Goal: Task Accomplishment & Management: Complete application form

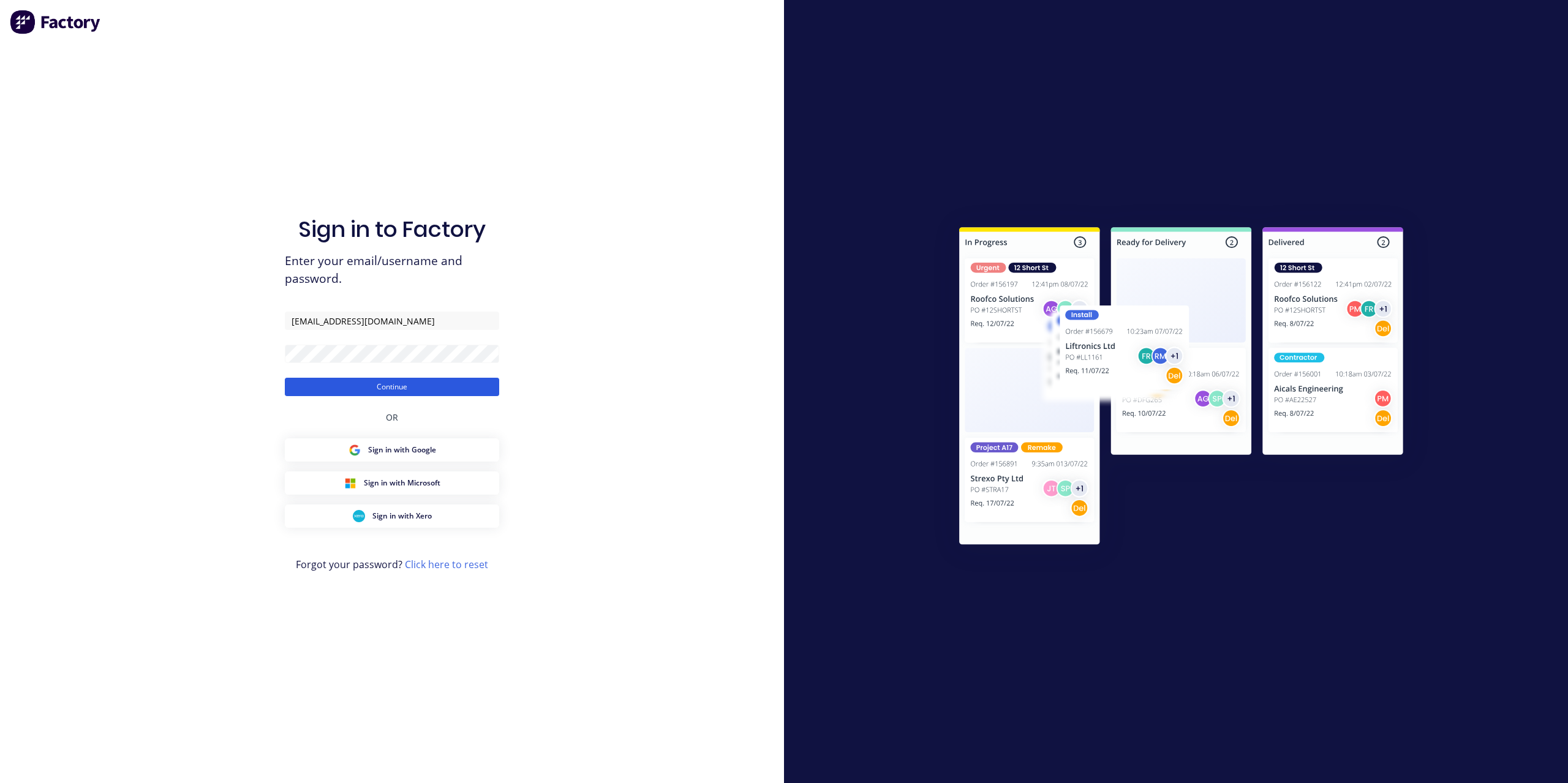
click at [389, 385] on button "Continue" at bounding box center [392, 387] width 214 height 18
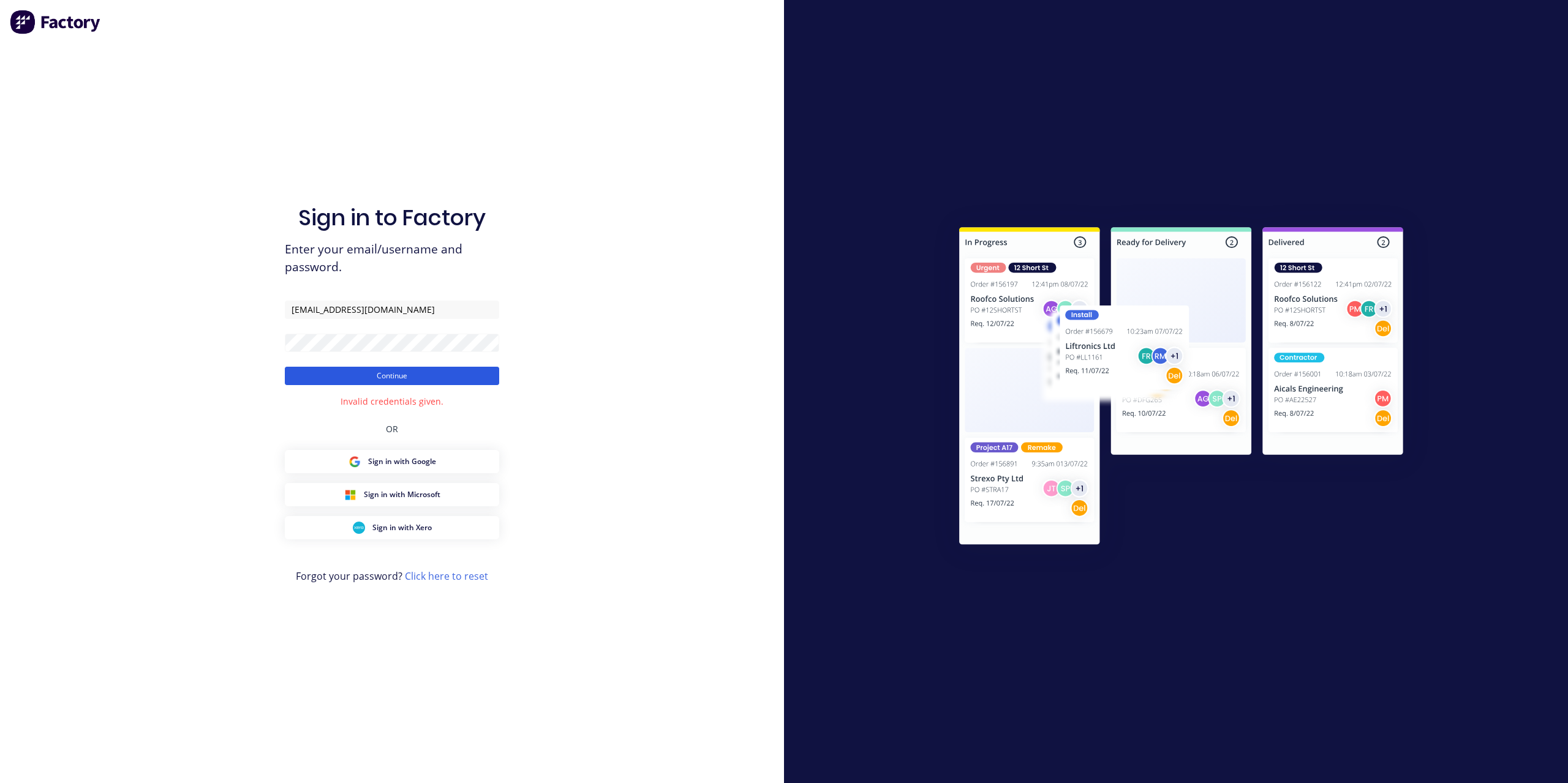
click at [372, 375] on button "Continue" at bounding box center [392, 376] width 214 height 18
click at [207, 344] on div "Sign in to Factory Enter your email/username and password. info@mksteelworks.co…" at bounding box center [392, 392] width 784 height 783
click at [316, 374] on button "Continue" at bounding box center [392, 376] width 214 height 18
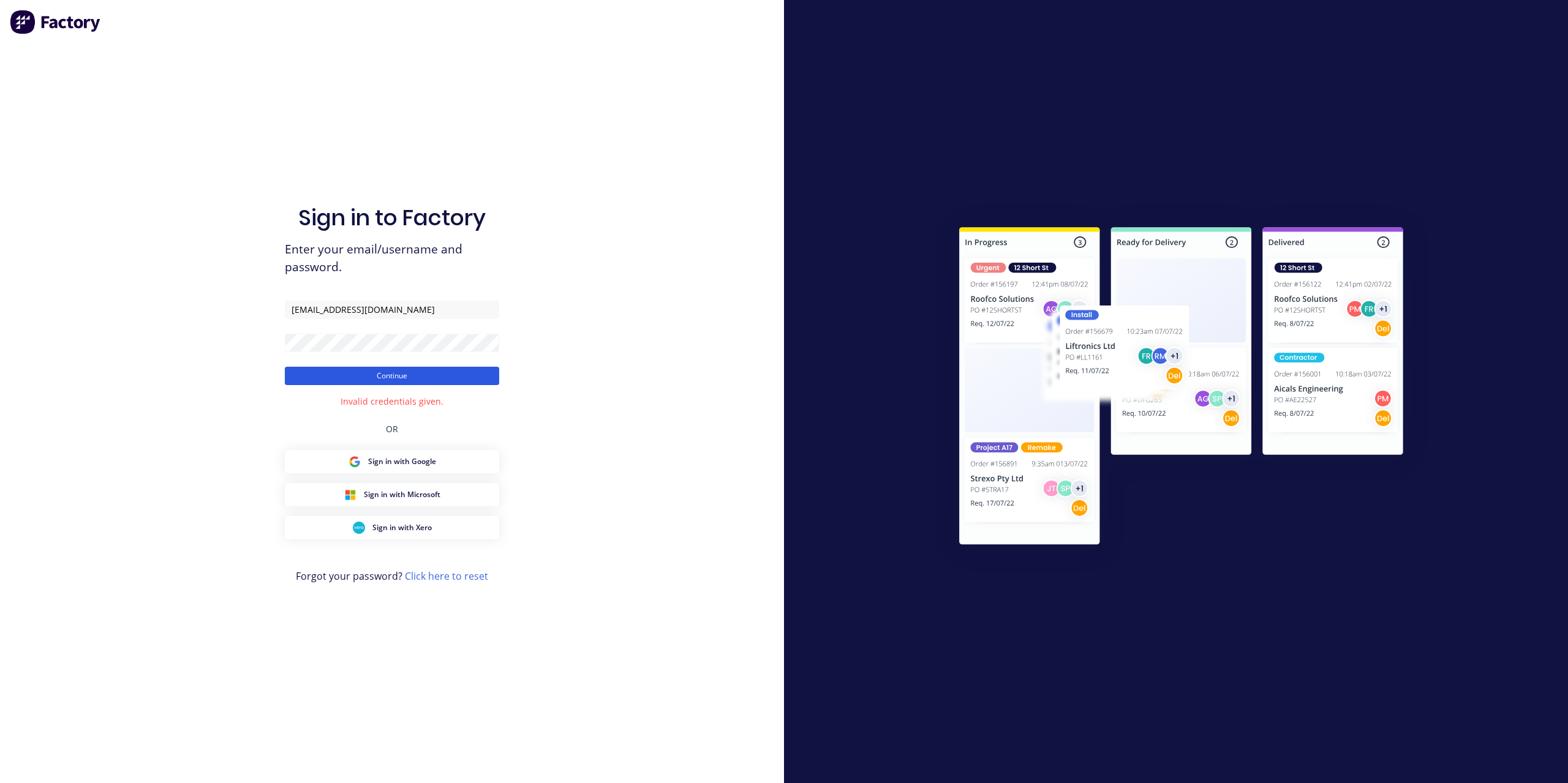
click at [316, 374] on button "Continue" at bounding box center [392, 376] width 214 height 18
click at [316, 377] on button "Continue" at bounding box center [392, 376] width 214 height 18
click at [371, 312] on input "[EMAIL_ADDRESS][DOMAIN_NAME]" at bounding box center [392, 310] width 214 height 18
click at [419, 374] on button "Continue" at bounding box center [392, 376] width 214 height 18
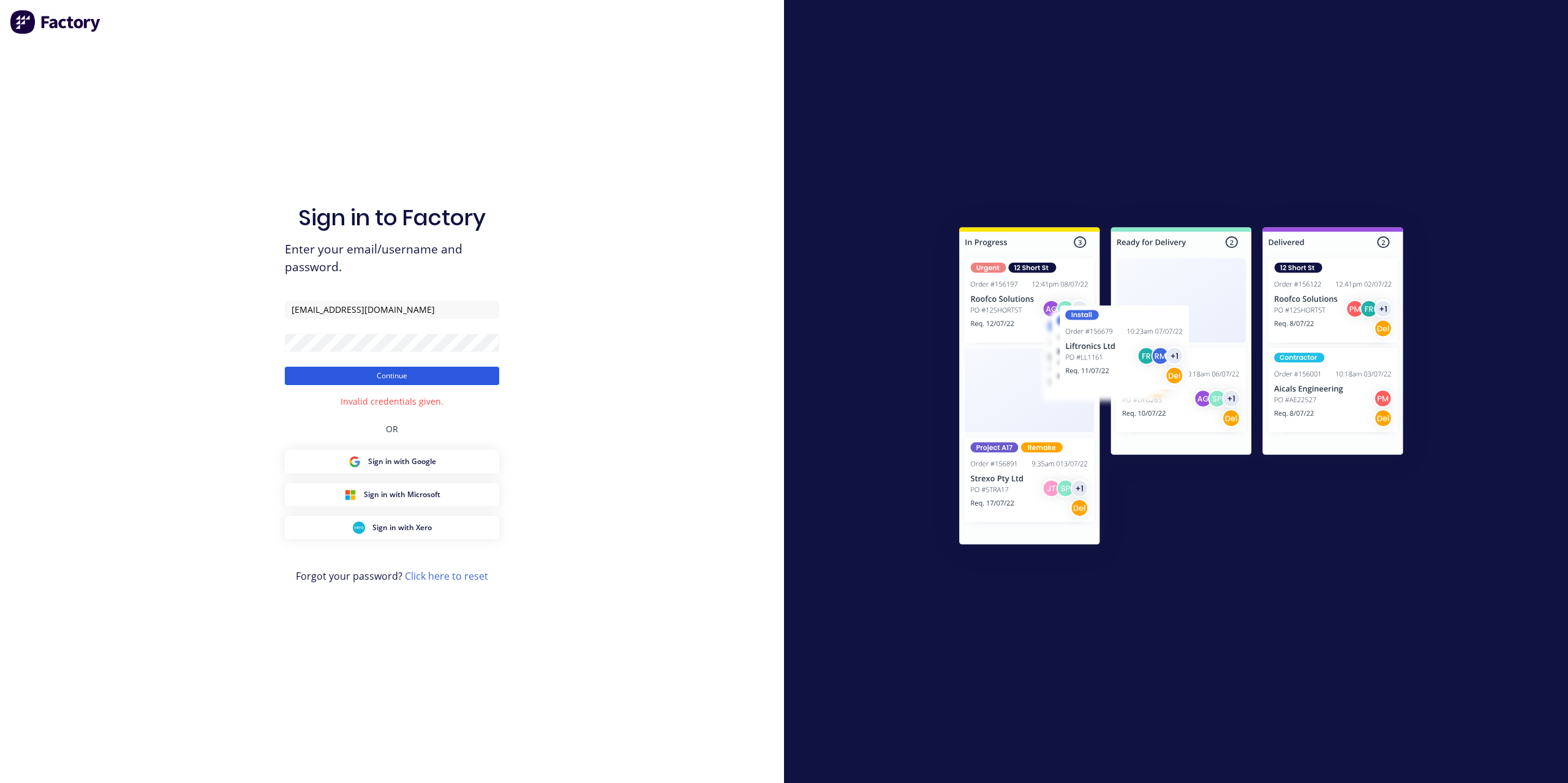
click at [419, 374] on button "Continue" at bounding box center [392, 376] width 214 height 18
click at [223, 351] on div "Sign in to Factory Enter your email/username and password. info@mksteelworks.co…" at bounding box center [392, 392] width 784 height 783
click at [284, 367] on button "Continue" at bounding box center [392, 376] width 214 height 18
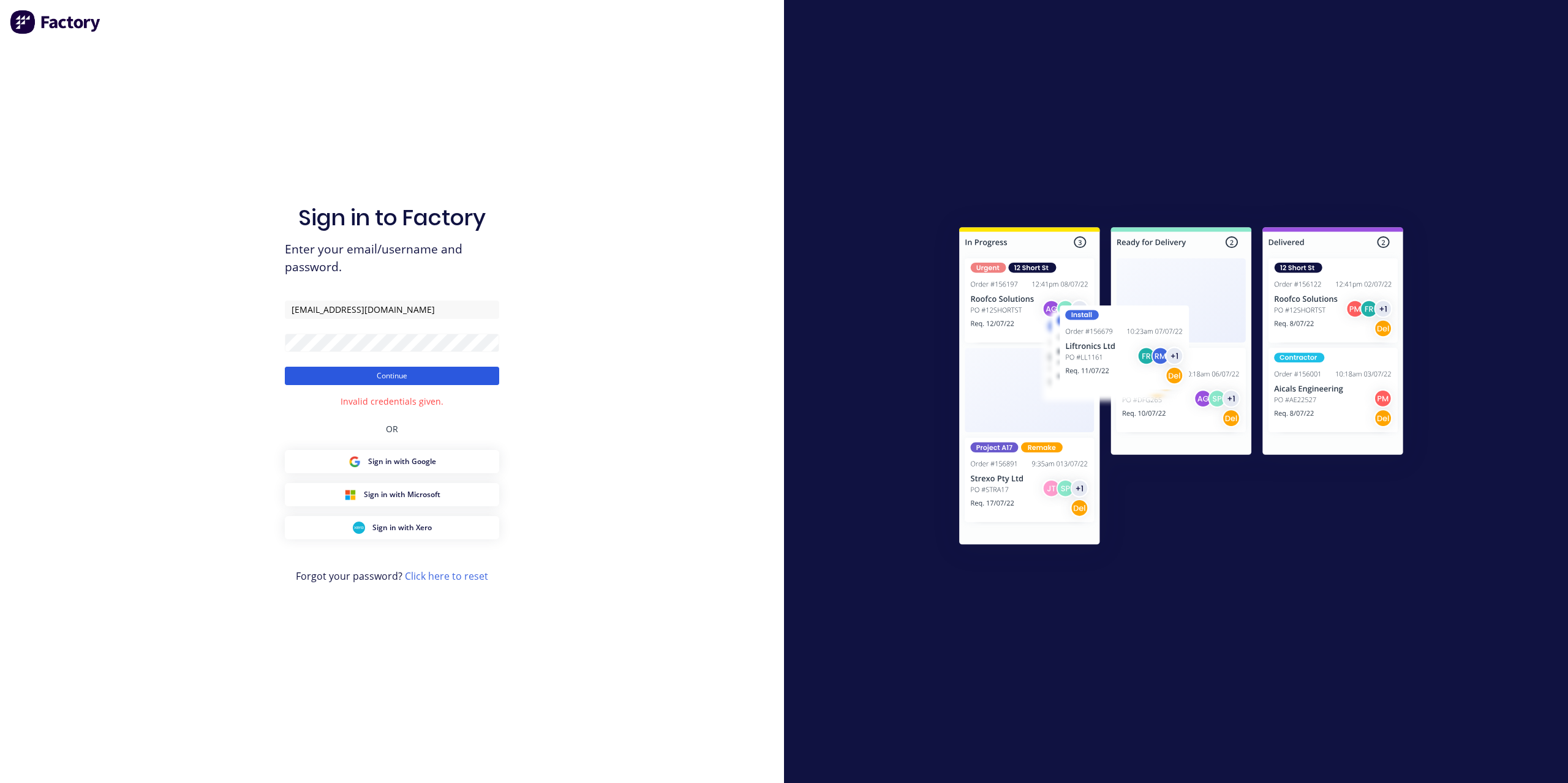
click at [424, 384] on div "Sign in to Factory Enter your email/username and password. info@mksteelworks.co…" at bounding box center [392, 403] width 214 height 739
click at [434, 379] on button "Continue" at bounding box center [392, 376] width 214 height 18
drag, startPoint x: 418, startPoint y: 311, endPoint x: 381, endPoint y: 319, distance: 37.9
click at [253, 293] on div "Sign in to Factory Enter your email/username and password. info@mksteelworks.co…" at bounding box center [392, 392] width 784 height 783
type input "[EMAIL_ADDRESS][DOMAIN_NAME]"
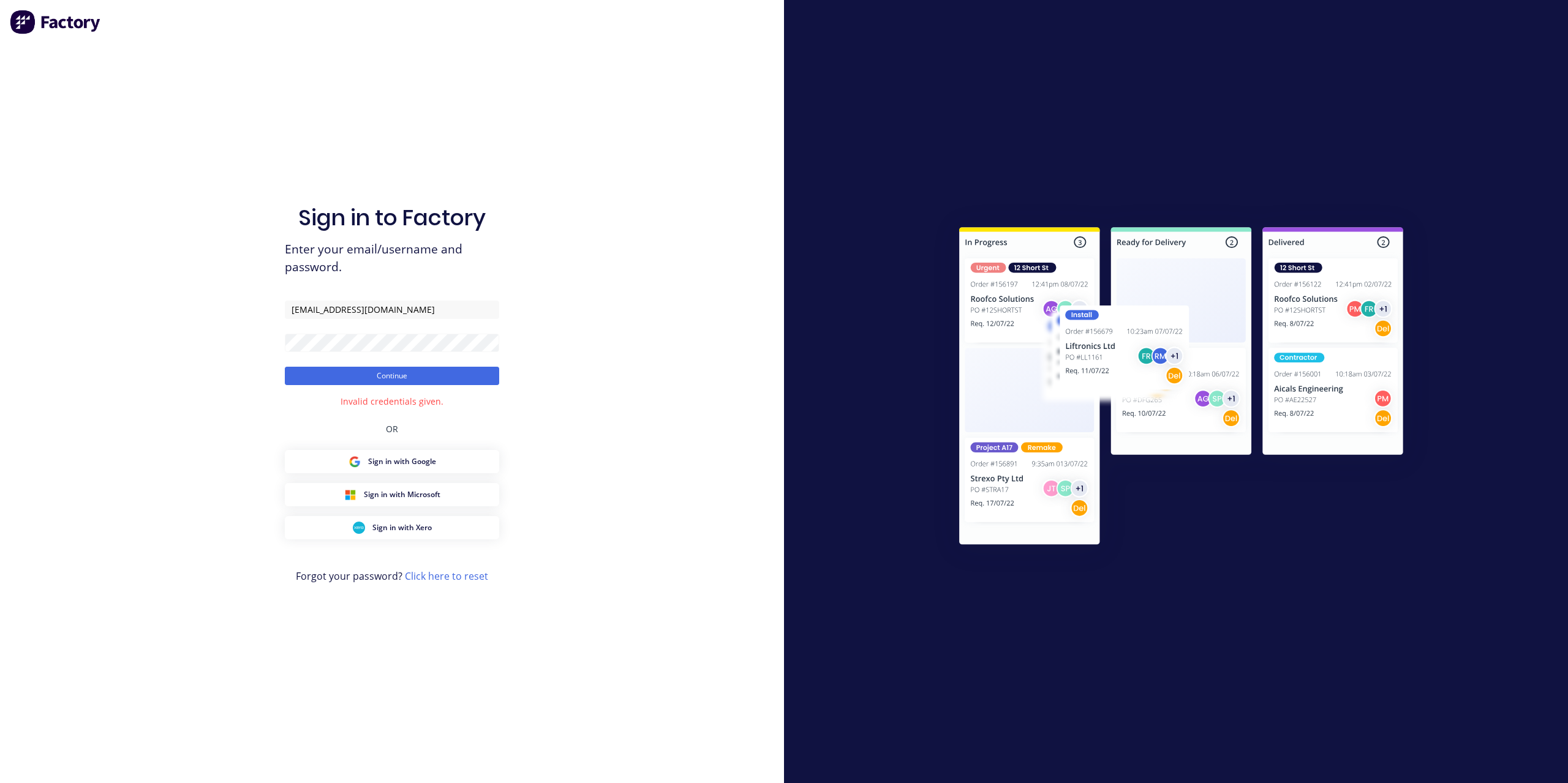
click at [212, 305] on div "Sign in to Factory Enter your email/username and password. info@mksteelworks.co…" at bounding box center [392, 392] width 784 height 783
click at [494, 374] on button "Continue" at bounding box center [392, 376] width 214 height 18
click at [456, 376] on button "Continue" at bounding box center [392, 376] width 214 height 18
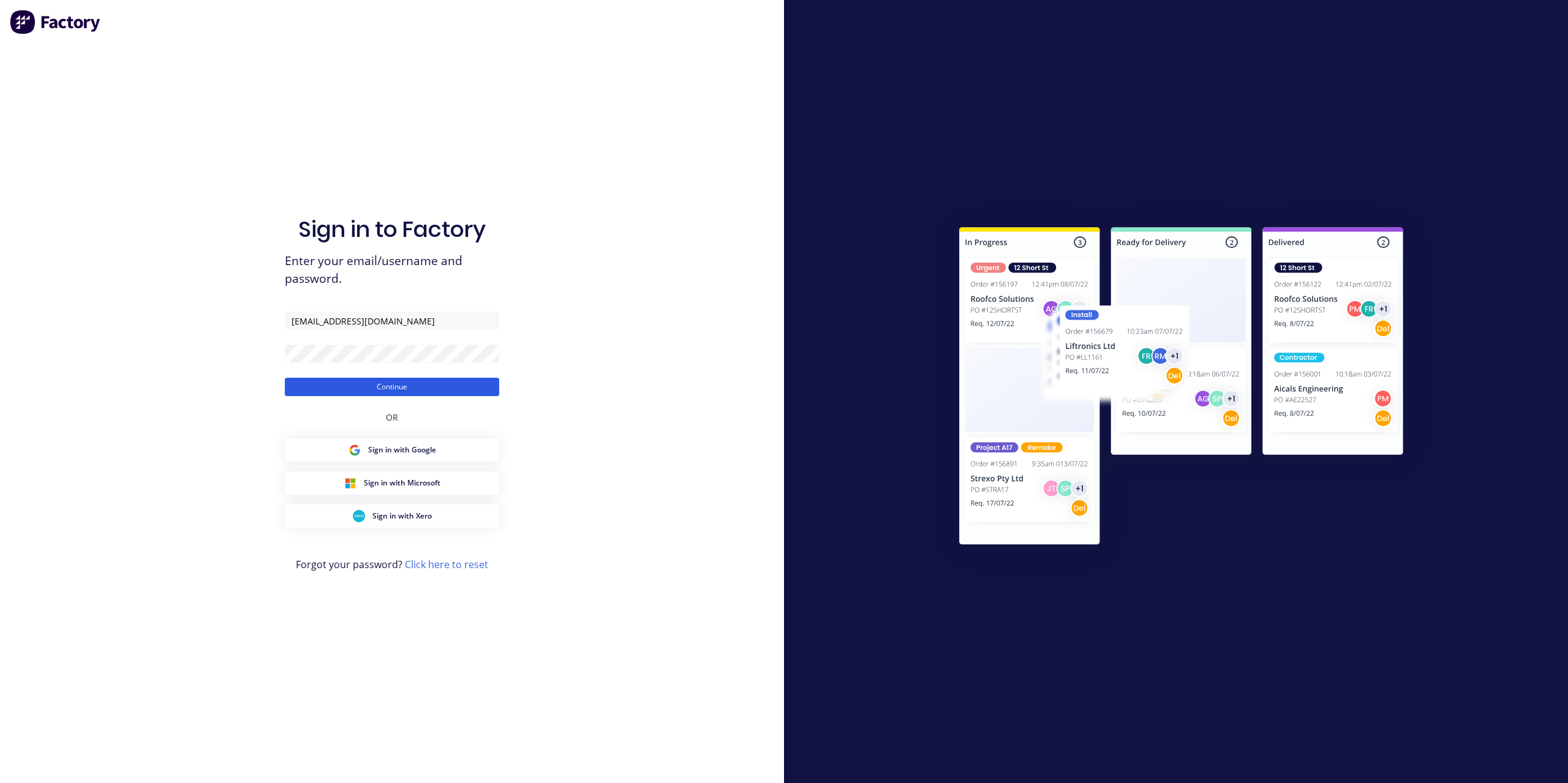
click at [446, 392] on button "Continue" at bounding box center [392, 387] width 214 height 18
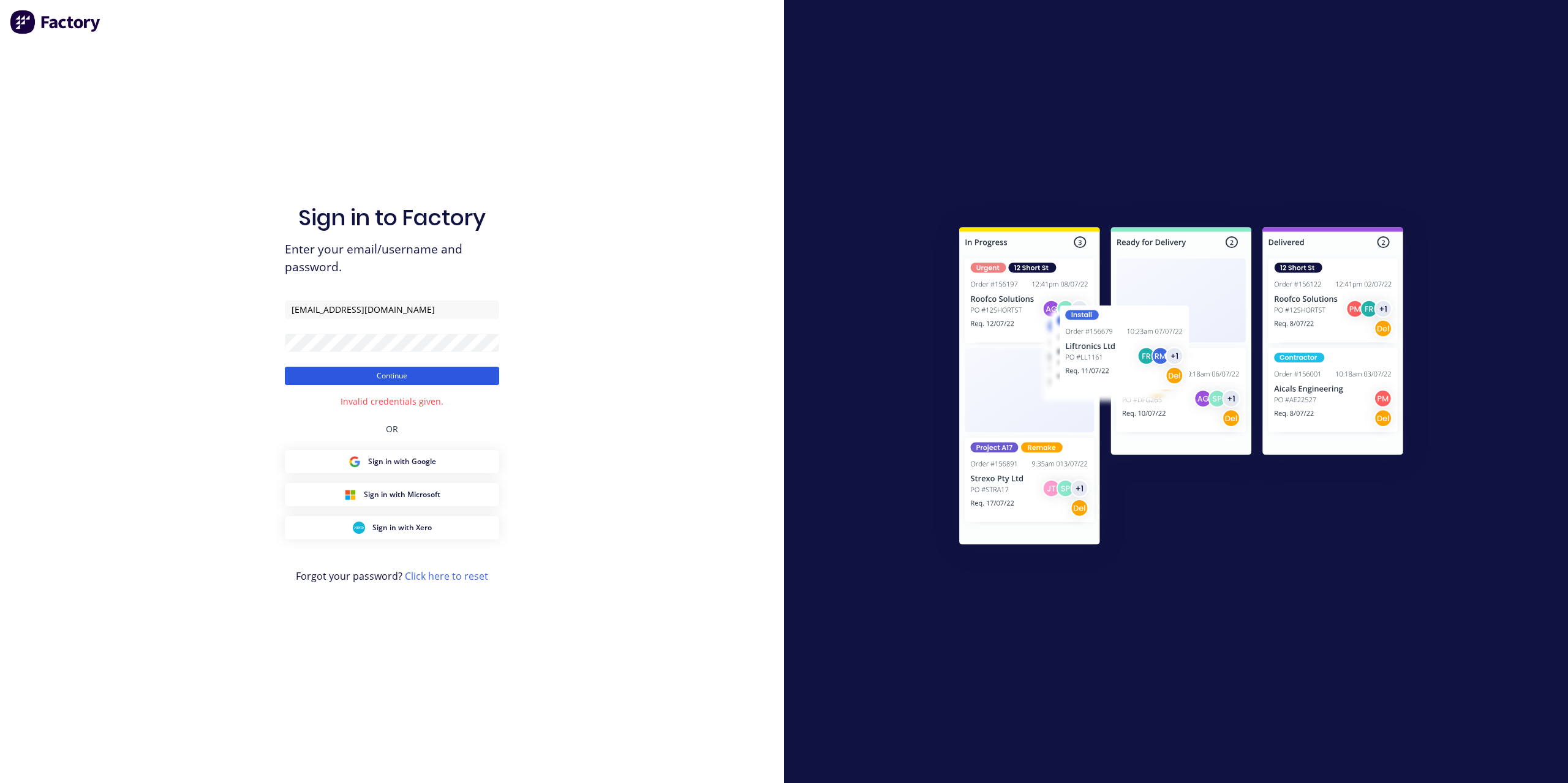
click at [433, 381] on button "Continue" at bounding box center [392, 376] width 214 height 18
click at [432, 380] on button "Continue" at bounding box center [392, 376] width 214 height 18
click at [429, 380] on button "Continue" at bounding box center [392, 376] width 214 height 18
click at [428, 380] on button "Continue" at bounding box center [392, 376] width 214 height 18
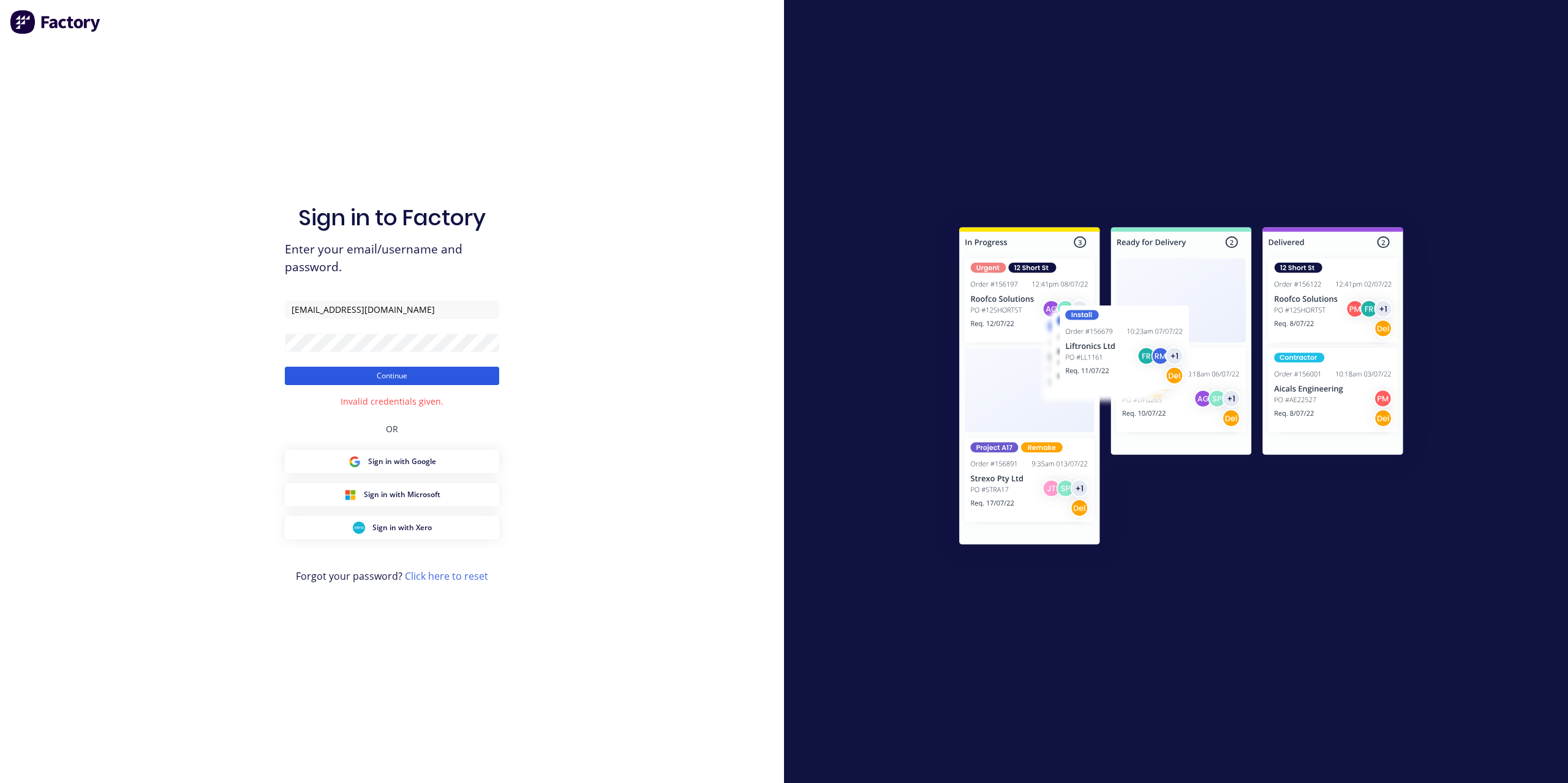
click at [422, 380] on button "Continue" at bounding box center [392, 376] width 214 height 18
click at [422, 380] on button "Continue" at bounding box center [392, 376] width 214 height 18
click at [301, 307] on input "[EMAIL_ADDRESS][DOMAIN_NAME]" at bounding box center [392, 310] width 214 height 18
click at [308, 310] on input "[EMAIL_ADDRESS][DOMAIN_NAME]" at bounding box center [392, 310] width 214 height 18
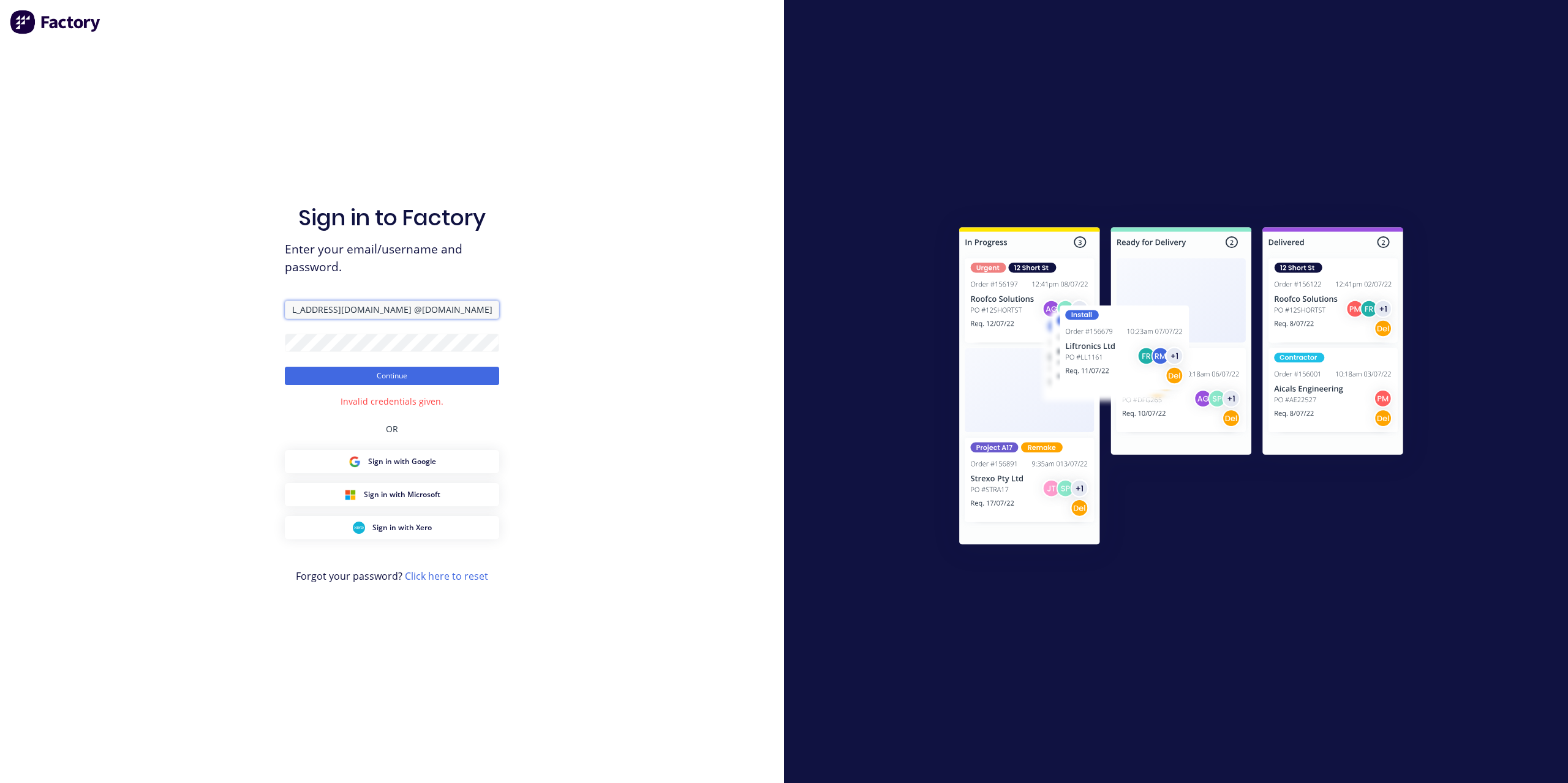
drag, startPoint x: 429, startPoint y: 311, endPoint x: 490, endPoint y: 322, distance: 62.0
click at [529, 318] on div "Sign in to Factory Enter your email/username and password. [EMAIL_ADDRESS][DOMA…" at bounding box center [392, 392] width 784 height 783
type input "[EMAIL_ADDRESS][DOMAIN_NAME]"
click at [382, 381] on button "Continue" at bounding box center [392, 376] width 214 height 18
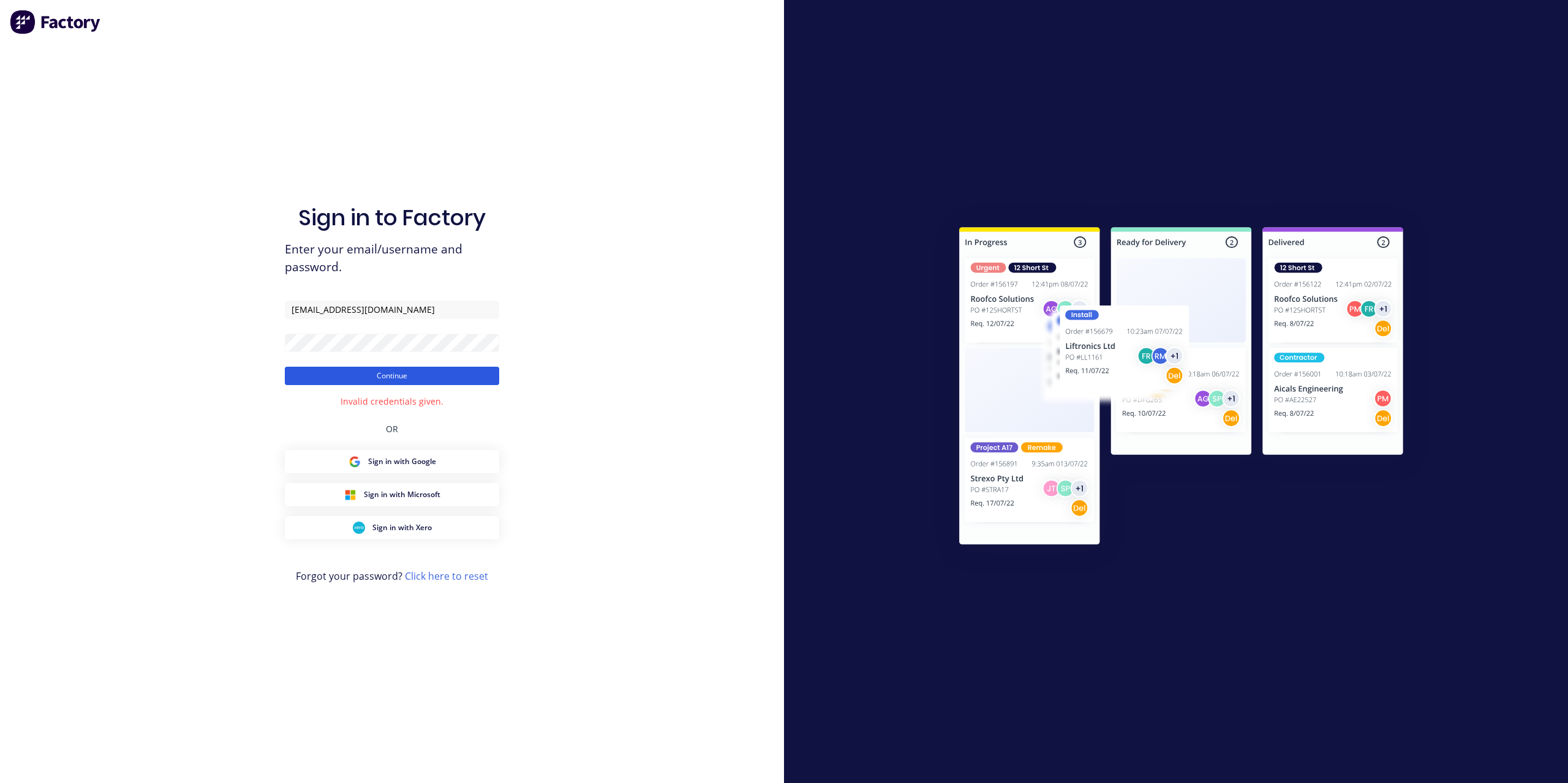
click at [382, 381] on button "Continue" at bounding box center [392, 376] width 214 height 18
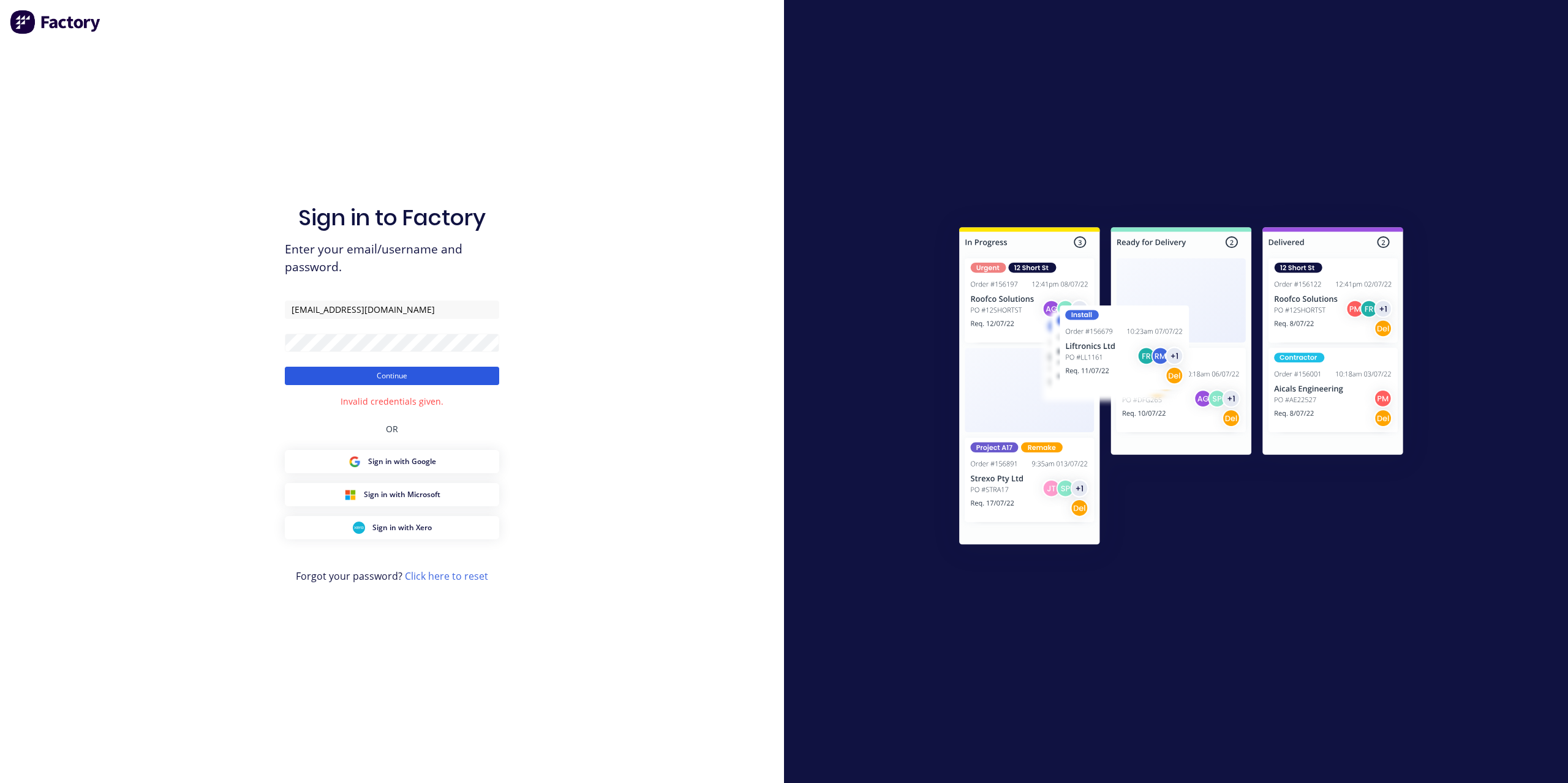
click at [436, 372] on button "Continue" at bounding box center [392, 376] width 214 height 18
click at [429, 381] on button "Continue" at bounding box center [392, 376] width 214 height 18
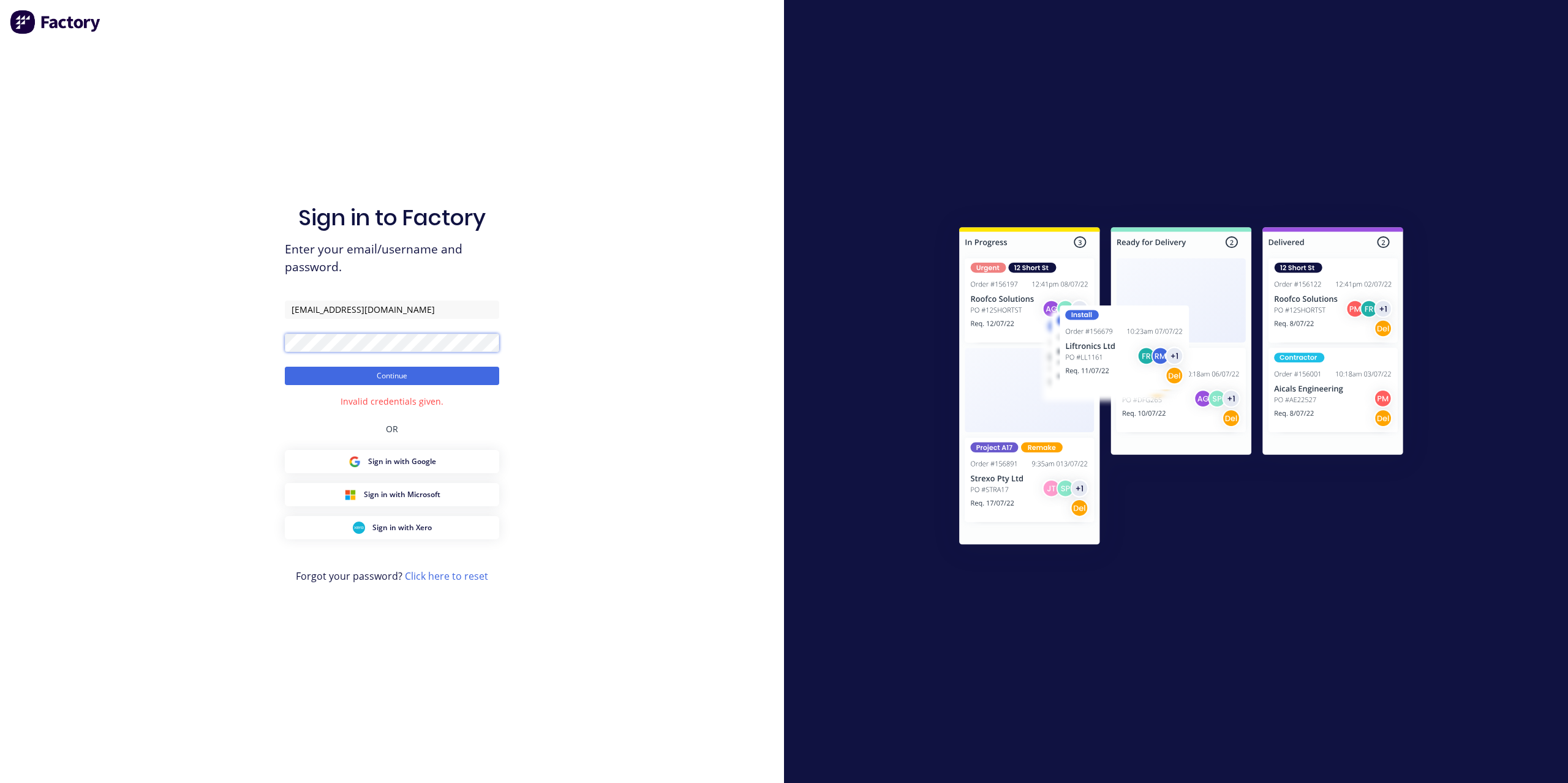
click at [183, 347] on div "Sign in to Factory Enter your email/username and password. [EMAIL_ADDRESS][DOMA…" at bounding box center [392, 392] width 784 height 783
click at [329, 375] on button "Continue" at bounding box center [392, 376] width 214 height 18
click at [327, 375] on button "Continue" at bounding box center [392, 376] width 214 height 18
click at [327, 383] on button "Continue" at bounding box center [392, 376] width 214 height 18
